Goal: Task Accomplishment & Management: Manage account settings

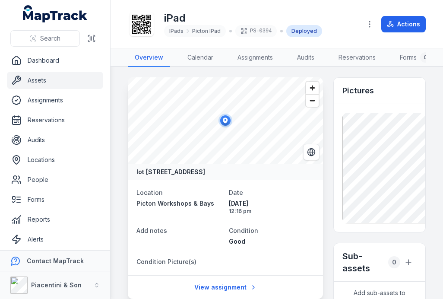
click at [41, 85] on link "Assets" at bounding box center [55, 80] width 96 height 17
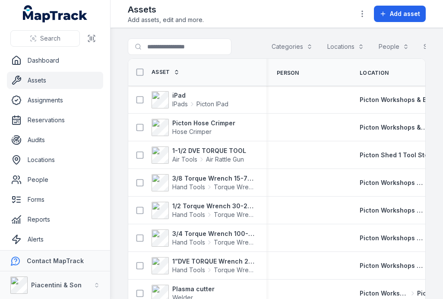
click at [296, 46] on button "Categories" at bounding box center [292, 46] width 52 height 16
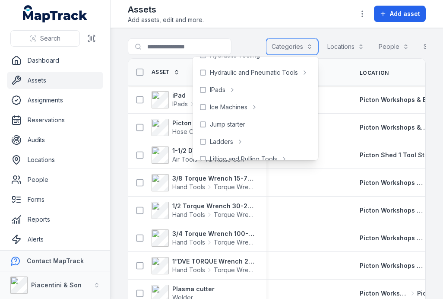
scroll to position [219, 0]
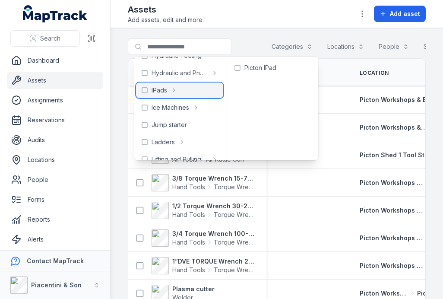
click at [162, 88] on span "IPads" at bounding box center [160, 90] width 16 height 9
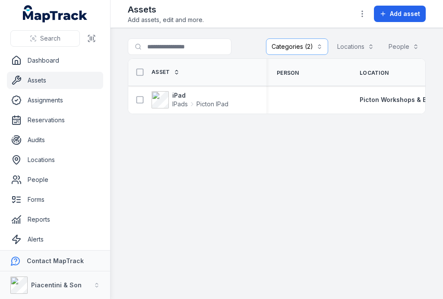
click at [257, 219] on main "**********" at bounding box center [277, 163] width 333 height 271
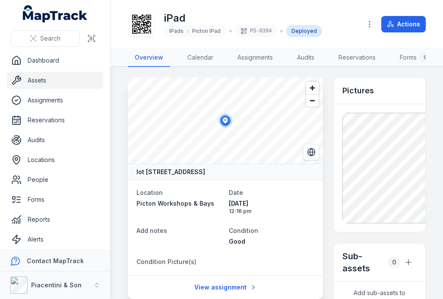
click at [263, 54] on link "Assignments" at bounding box center [255, 58] width 49 height 18
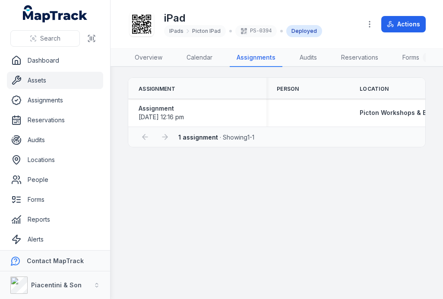
click at [56, 84] on link "Assets" at bounding box center [55, 80] width 96 height 17
click at [145, 64] on link "Overview" at bounding box center [148, 58] width 41 height 18
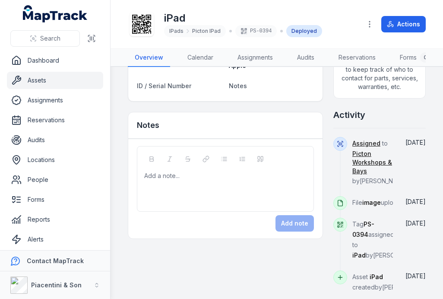
scroll to position [333, 0]
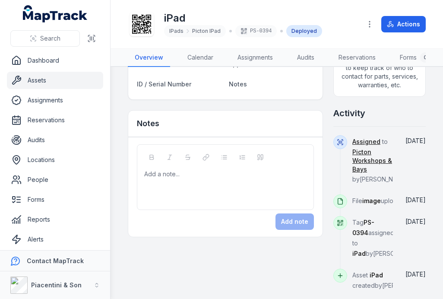
click at [196, 178] on div at bounding box center [226, 174] width 162 height 9
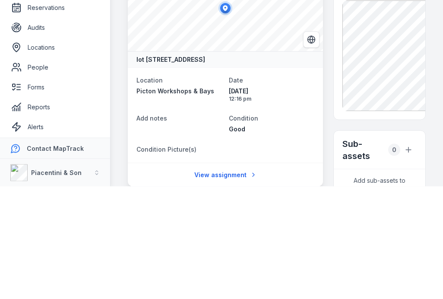
scroll to position [0, 0]
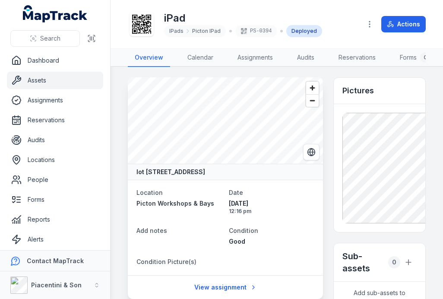
click at [367, 27] on icon "button" at bounding box center [369, 24] width 9 height 9
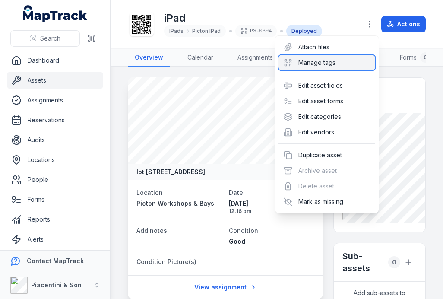
click at [337, 62] on div "Manage tags" at bounding box center [327, 63] width 97 height 16
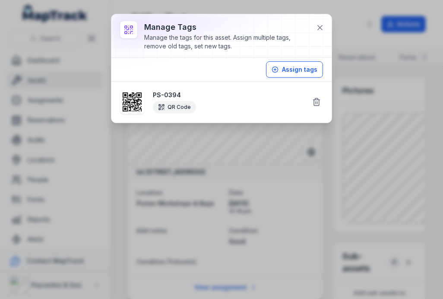
click at [320, 102] on icon at bounding box center [316, 102] width 9 height 9
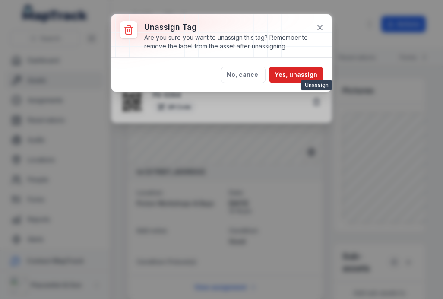
click at [296, 72] on button "Yes, unassign" at bounding box center [296, 75] width 54 height 16
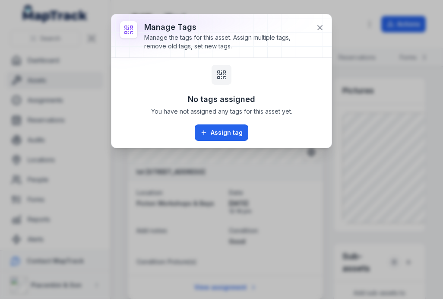
click at [320, 23] on icon at bounding box center [320, 27] width 9 height 9
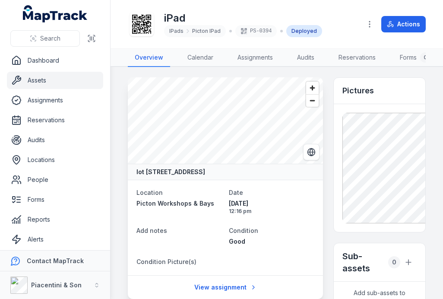
click at [369, 22] on icon "button" at bounding box center [369, 24] width 9 height 9
click at [418, 31] on button "Actions" at bounding box center [403, 24] width 44 height 16
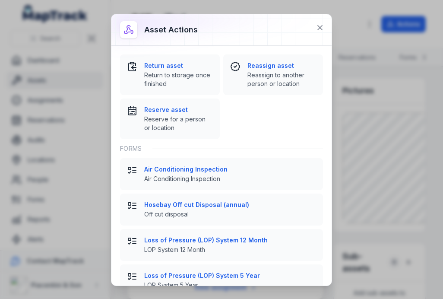
click at [177, 78] on span "Return to storage once finished" at bounding box center [178, 79] width 69 height 17
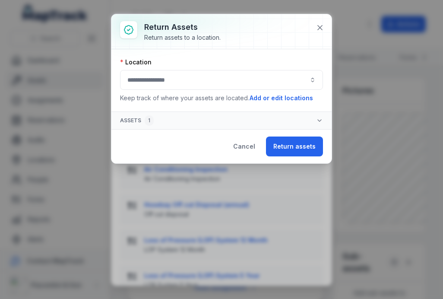
click at [228, 77] on button "button" at bounding box center [221, 80] width 203 height 20
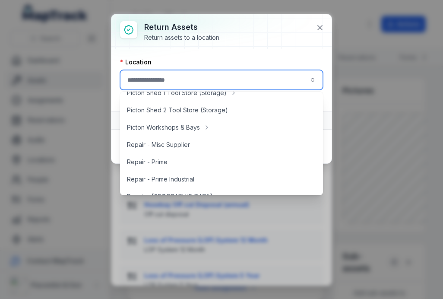
scroll to position [183, 0]
